Goal: Task Accomplishment & Management: Manage account settings

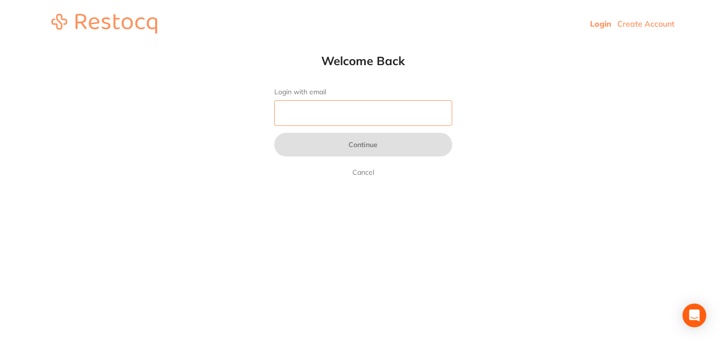
click at [423, 108] on input "Login with email" at bounding box center [363, 113] width 178 height 26
type input "f"
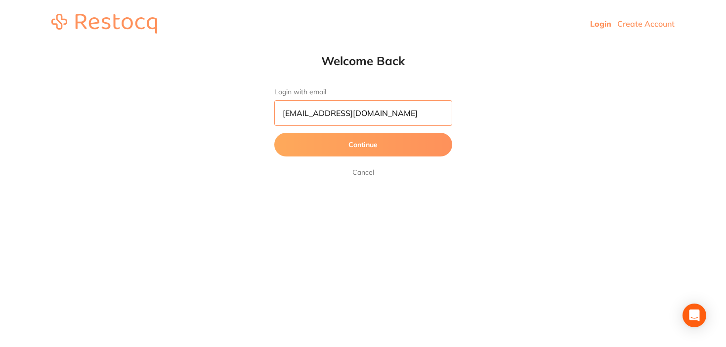
type input "[EMAIL_ADDRESS][DOMAIN_NAME]"
click at [274, 133] on button "Continue" at bounding box center [363, 145] width 178 height 24
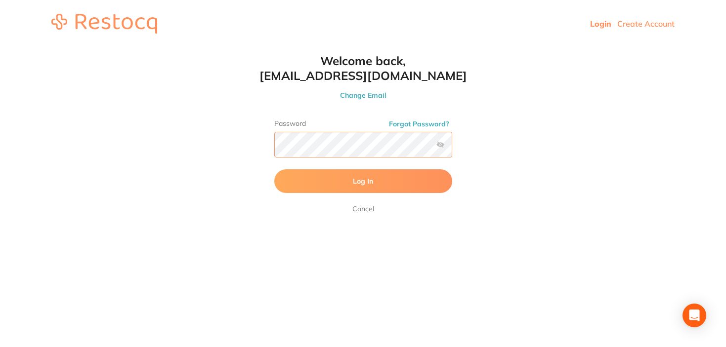
click at [274, 169] on button "Log In" at bounding box center [363, 181] width 178 height 24
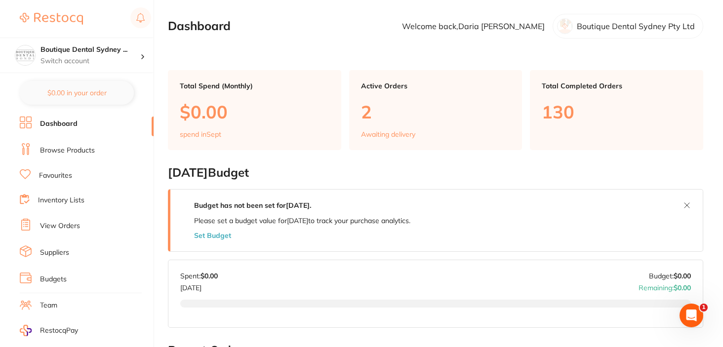
click at [210, 236] on button "Set Budget" at bounding box center [212, 236] width 37 height 8
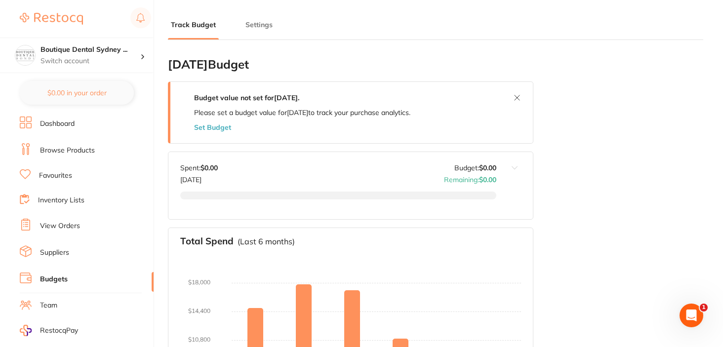
click at [217, 126] on button "Set Budget" at bounding box center [212, 128] width 37 height 8
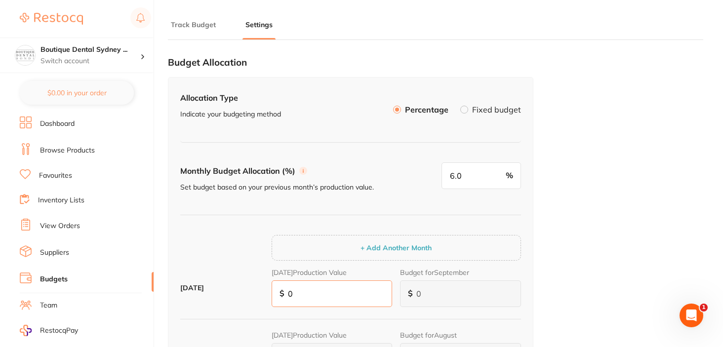
click at [308, 300] on input "0" at bounding box center [332, 294] width 121 height 27
type input "3"
type input "2"
type input "34"
type input "2"
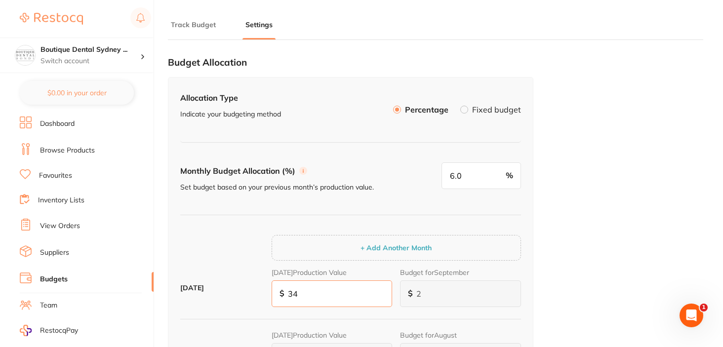
type input "21"
type input "345"
type input "21"
type input "207"
type input "3,452"
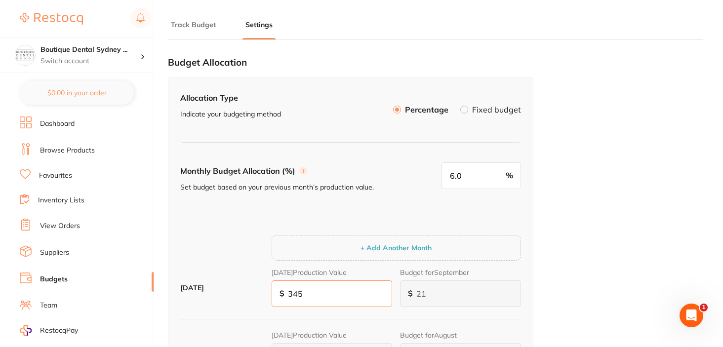
type input "207"
type input "2,072"
type input "34,525"
type input "2,072"
type input "20,715"
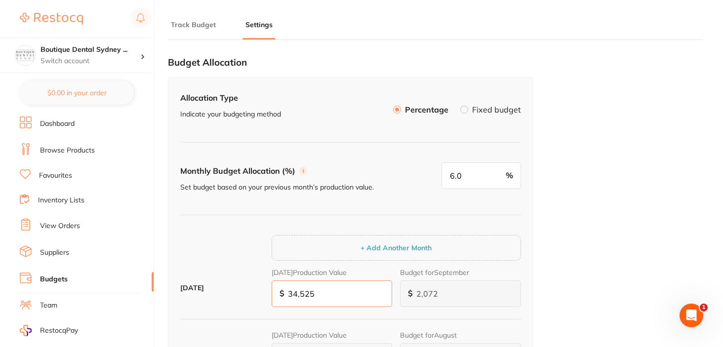
type input "345,258"
type input "20,715"
type input "345,258"
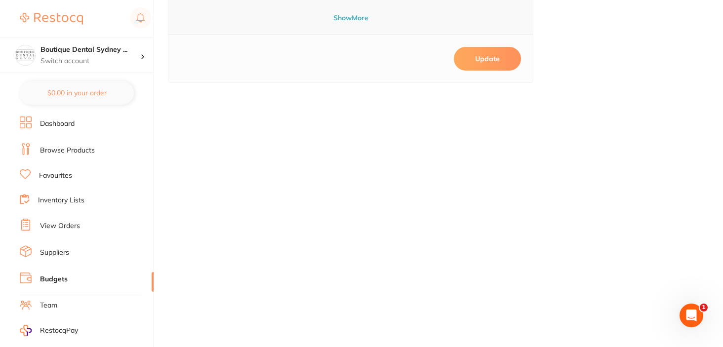
scroll to position [553, 0]
click at [488, 77] on div "Update" at bounding box center [351, 65] width 366 height 48
click at [484, 70] on button "Update" at bounding box center [487, 65] width 67 height 24
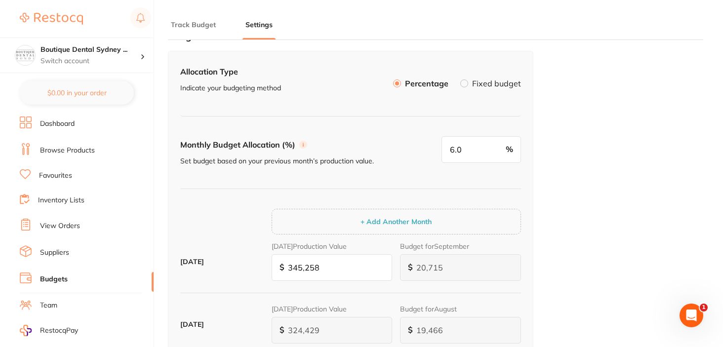
scroll to position [0, 0]
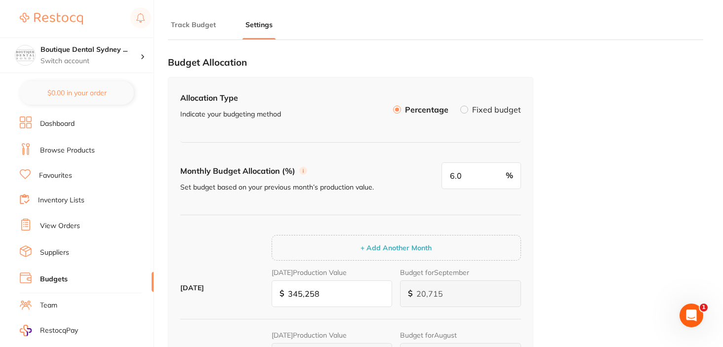
click at [88, 146] on link "Browse Products" at bounding box center [67, 151] width 55 height 10
